Goal: Register for event/course

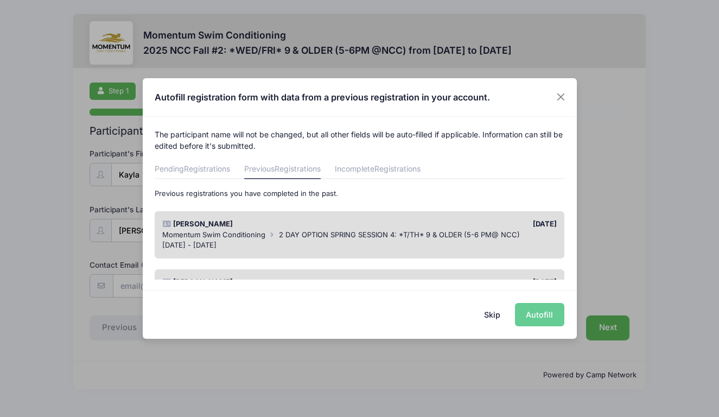
click at [539, 313] on div "Skip Autofill" at bounding box center [360, 314] width 434 height 48
click at [530, 313] on div "Skip Autofill" at bounding box center [360, 314] width 434 height 48
click at [375, 95] on h4 "Autofill registration form with data from a previous registration in your accou…" at bounding box center [322, 97] width 335 height 13
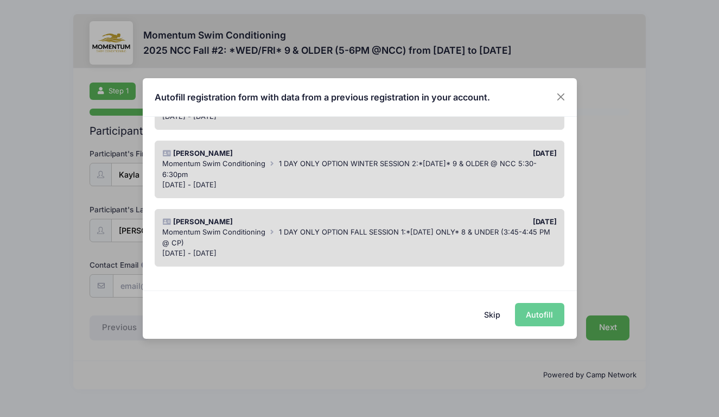
scroll to position [244, 0]
click at [541, 314] on div "Skip Autofill" at bounding box center [360, 314] width 434 height 48
click at [534, 314] on div "Skip Autofill" at bounding box center [360, 314] width 434 height 48
click at [359, 228] on span "1 DAY ONLY OPTION FALL SESSION 1:*Monday ONLY* 8 & UNDER (3:45-4:45 PM @ CP)" at bounding box center [356, 238] width 388 height 20
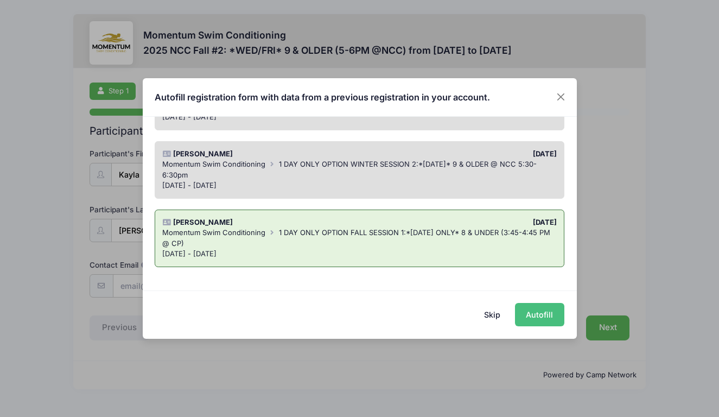
click at [539, 315] on button "Autofill" at bounding box center [539, 314] width 49 height 23
type input "oboereeb@gmail.com"
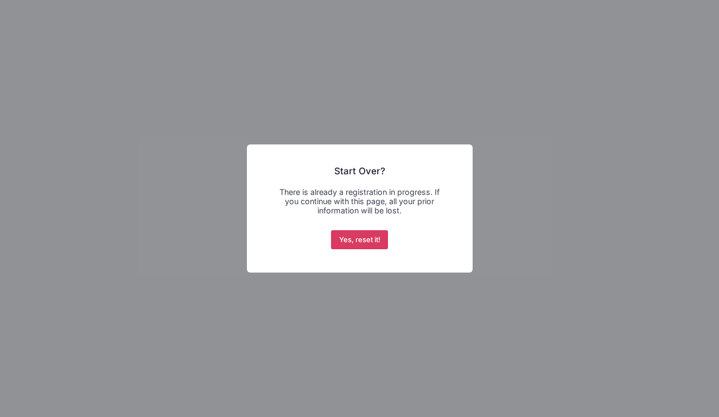
click at [352, 239] on button "Yes, reset it!" at bounding box center [359, 240] width 57 height 20
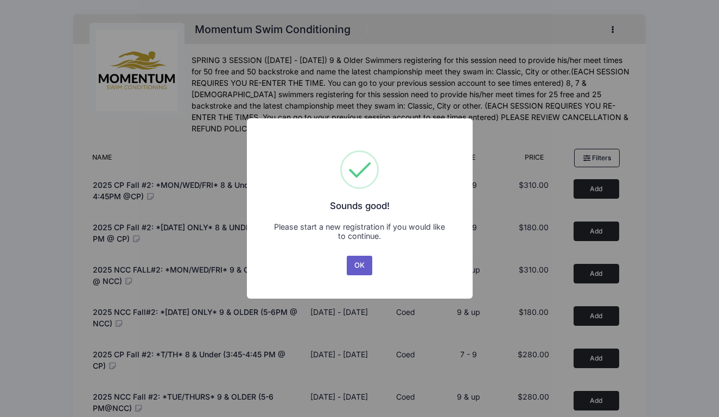
click at [361, 262] on button "OK" at bounding box center [360, 266] width 26 height 20
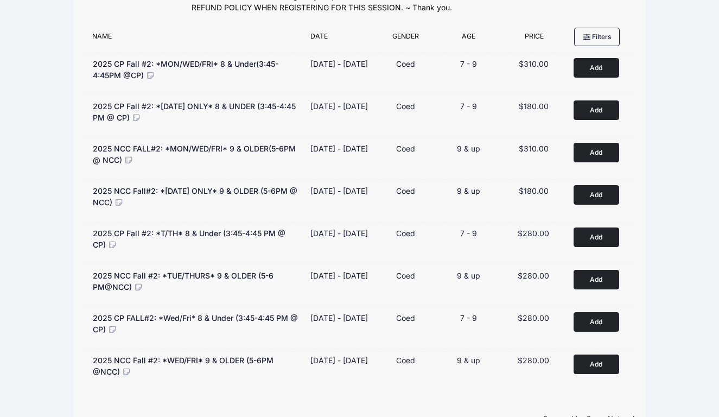
scroll to position [122, 0]
